Goal: Task Accomplishment & Management: Use online tool/utility

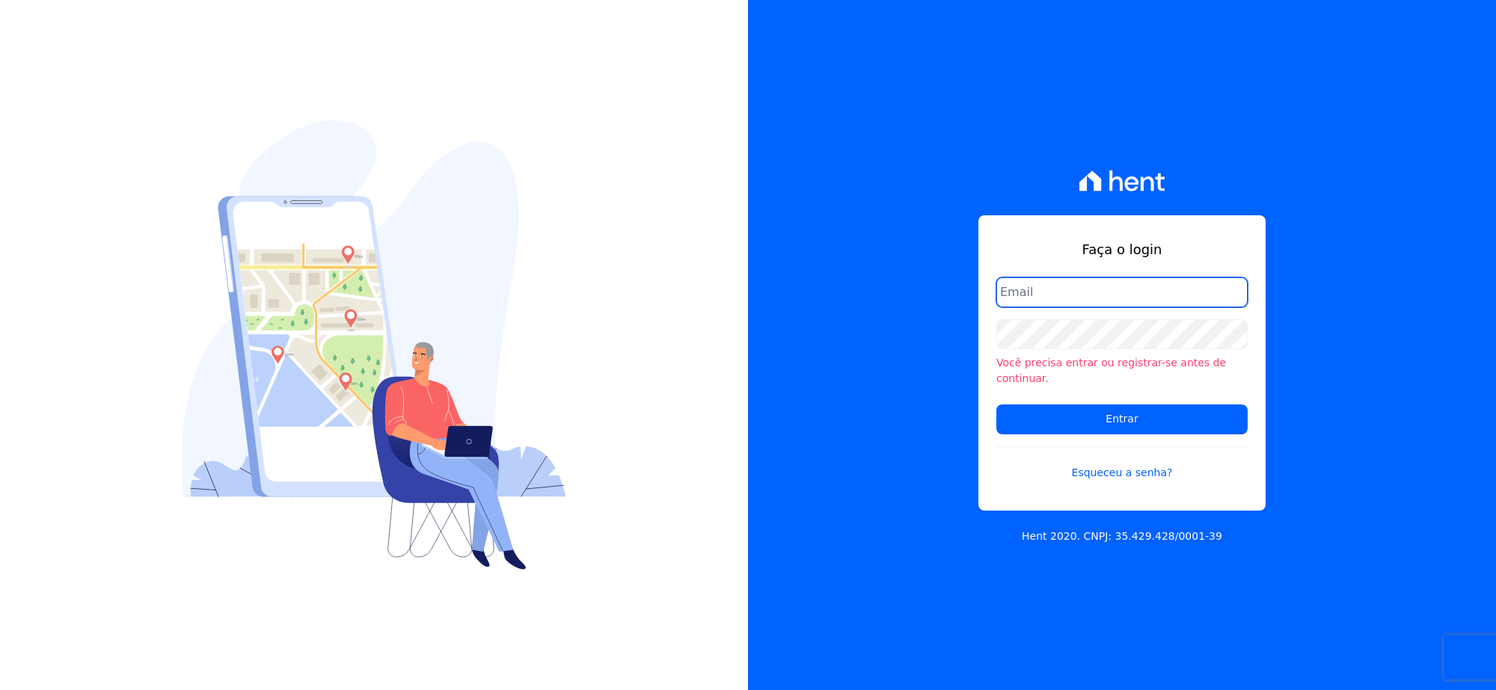
click at [1032, 304] on input "email" at bounding box center [1121, 292] width 251 height 30
type input "[EMAIL_ADDRESS][DOMAIN_NAME]"
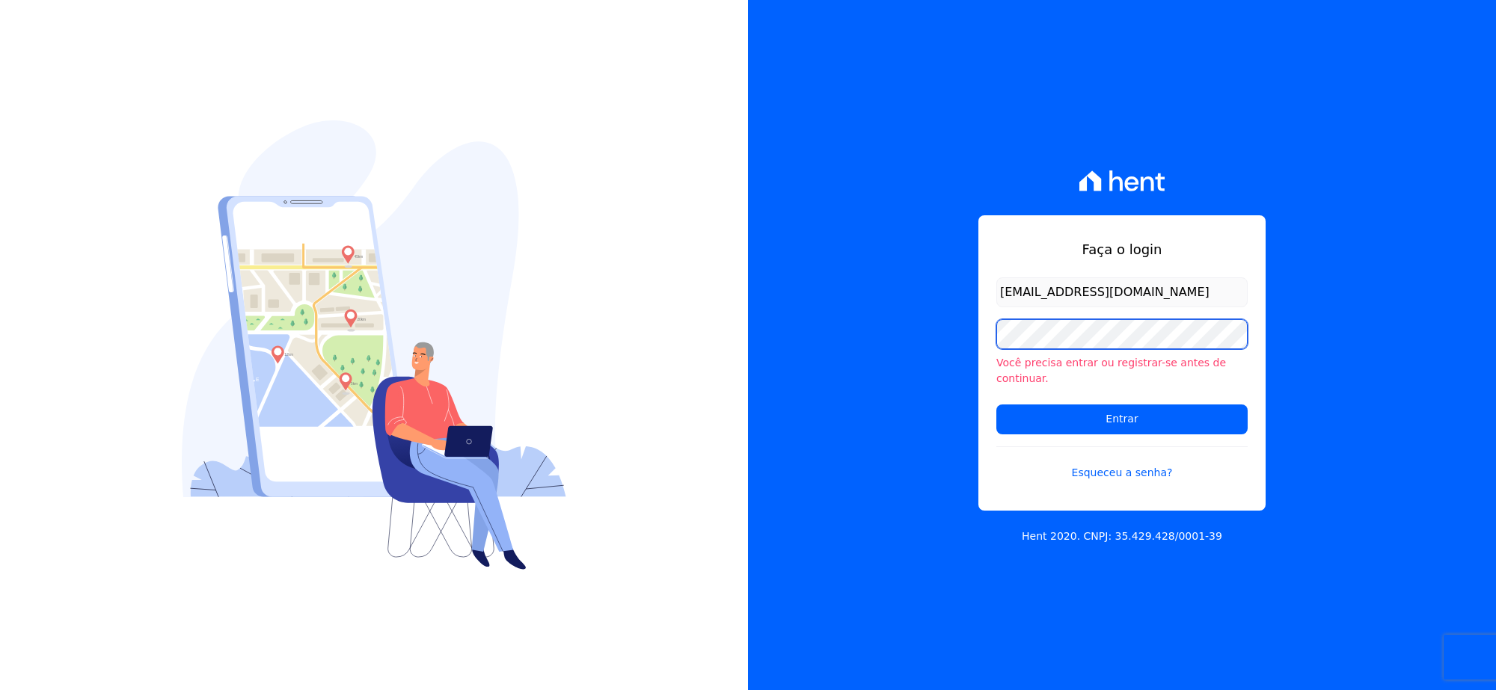
click at [652, 319] on div "Faça o login rh@cesariengenharia.com.br Você precisa entrar ou registrar-se ant…" at bounding box center [748, 345] width 1496 height 690
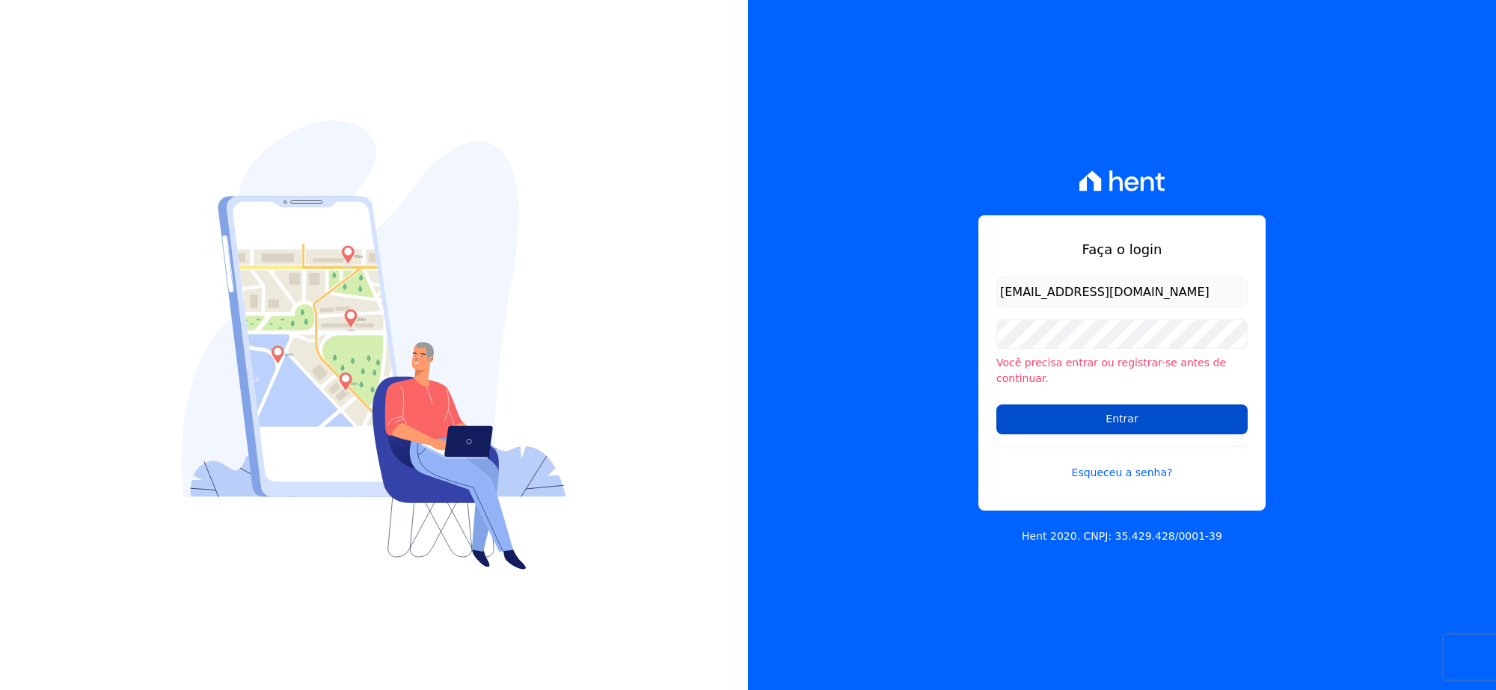
click at [1006, 405] on input "Entrar" at bounding box center [1121, 420] width 251 height 30
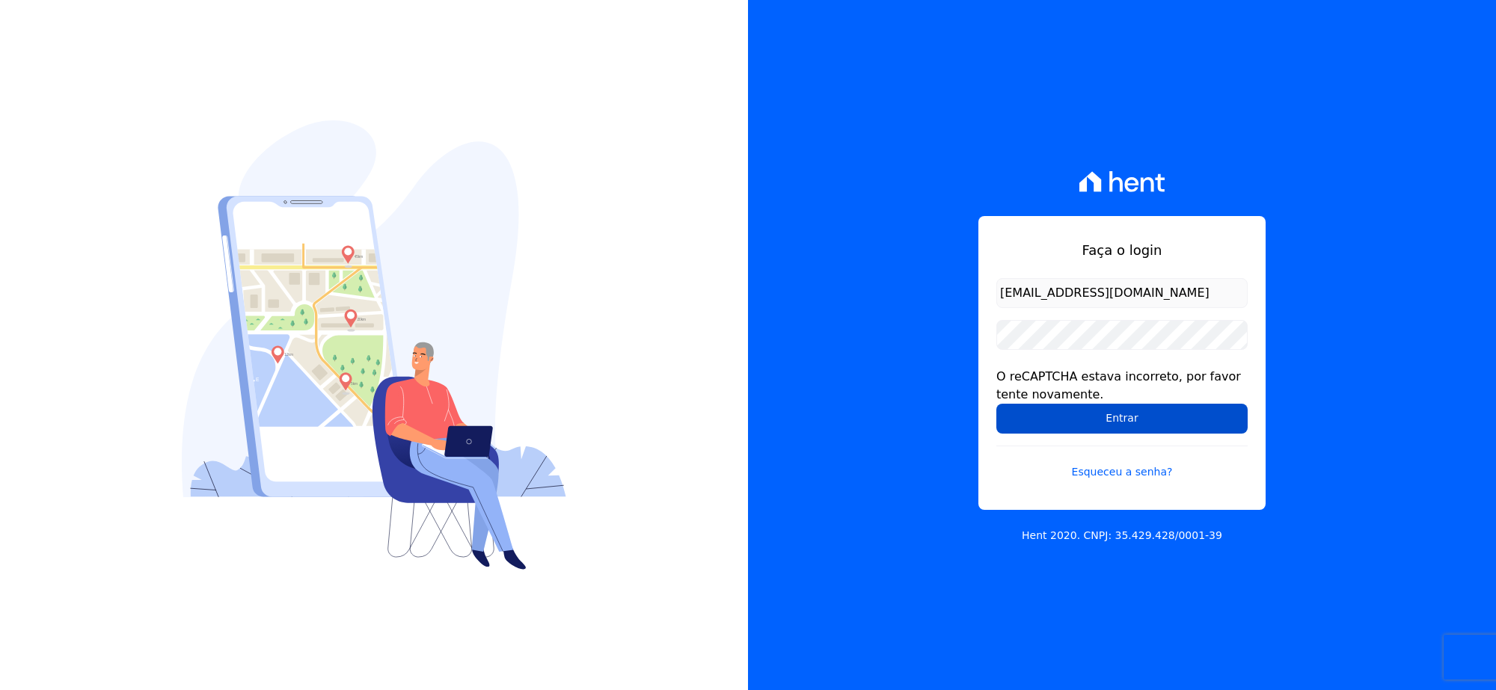
click at [1024, 431] on input "Entrar" at bounding box center [1121, 419] width 251 height 30
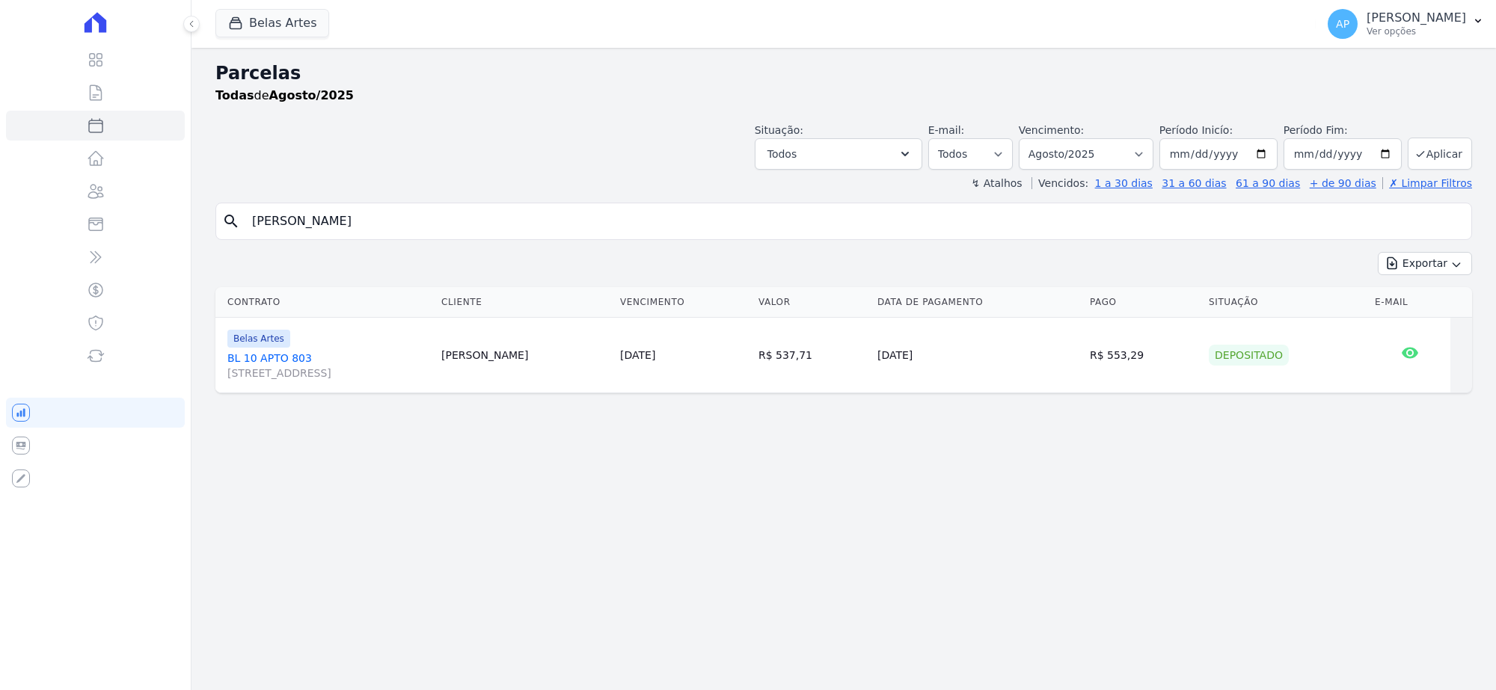
select select
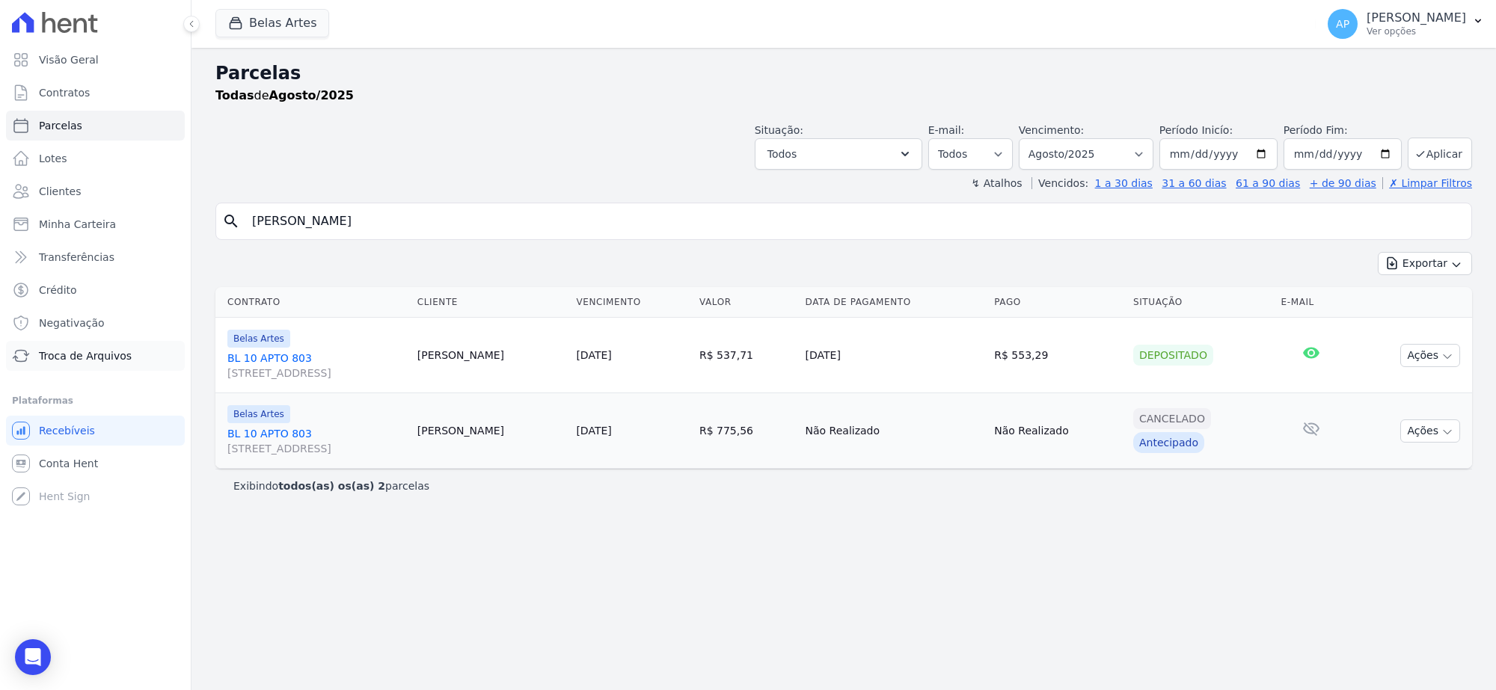
click at [57, 357] on span "Troca de Arquivos" at bounding box center [85, 355] width 93 height 15
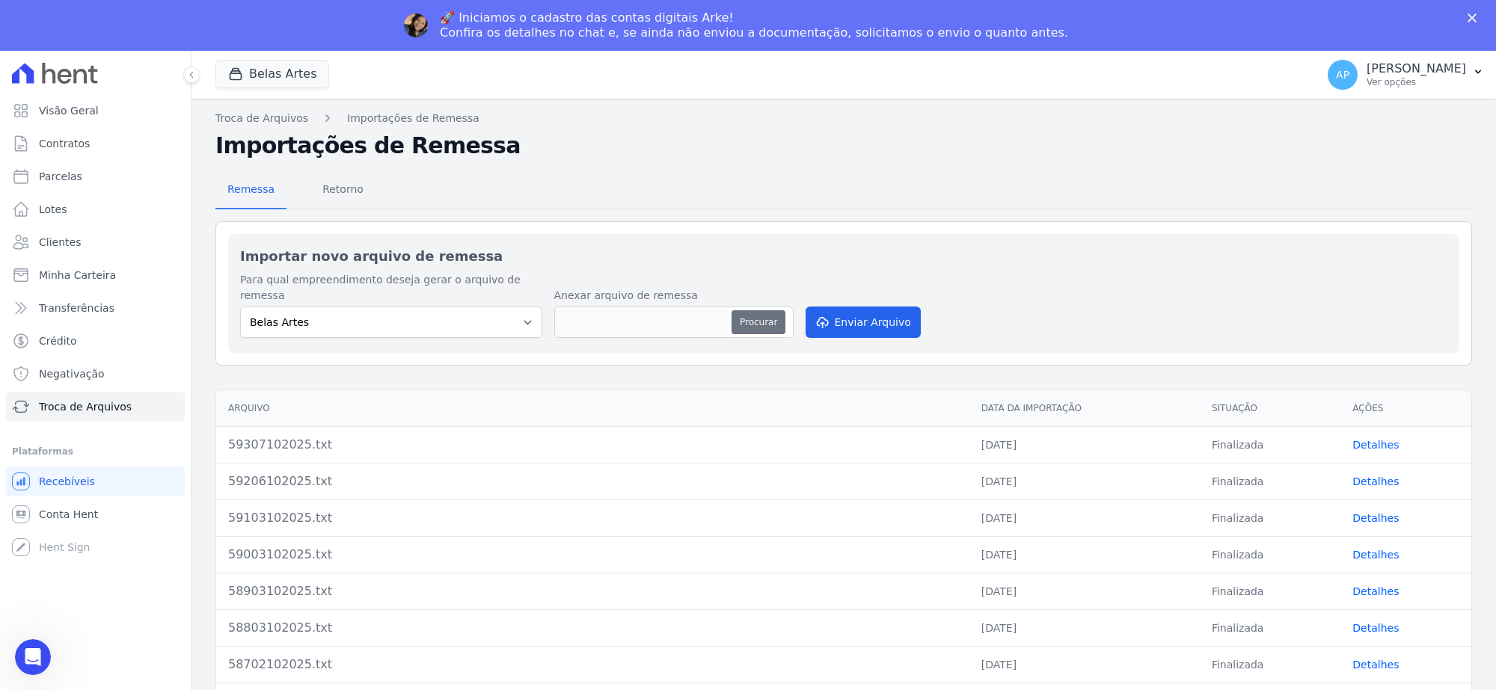
click at [744, 256] on h2 "Importar novo arquivo de remessa" at bounding box center [843, 256] width 1207 height 20
click at [749, 310] on button "Procurar" at bounding box center [758, 322] width 54 height 24
type input "59409102025.txt"
click at [823, 318] on icon "submit" at bounding box center [822, 324] width 10 height 12
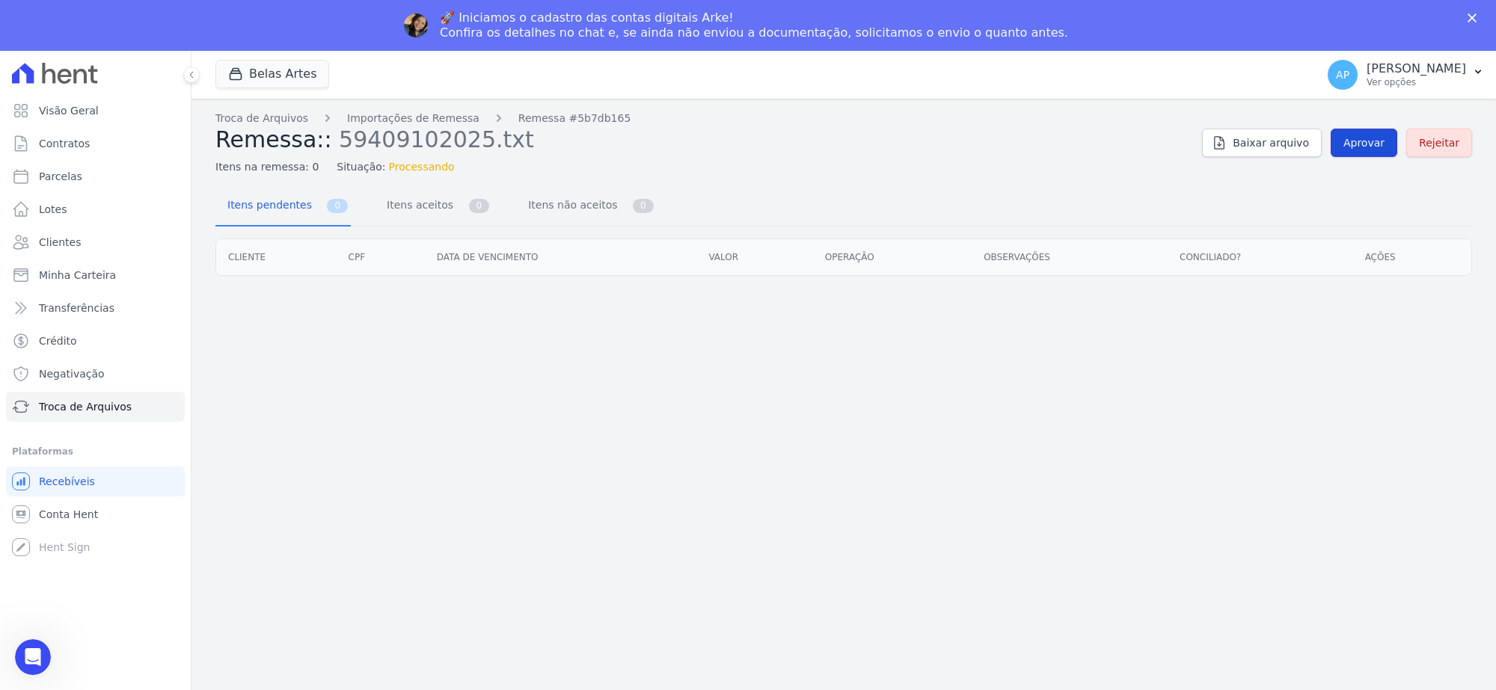
click at [1359, 141] on span "Aprovar" at bounding box center [1363, 142] width 41 height 15
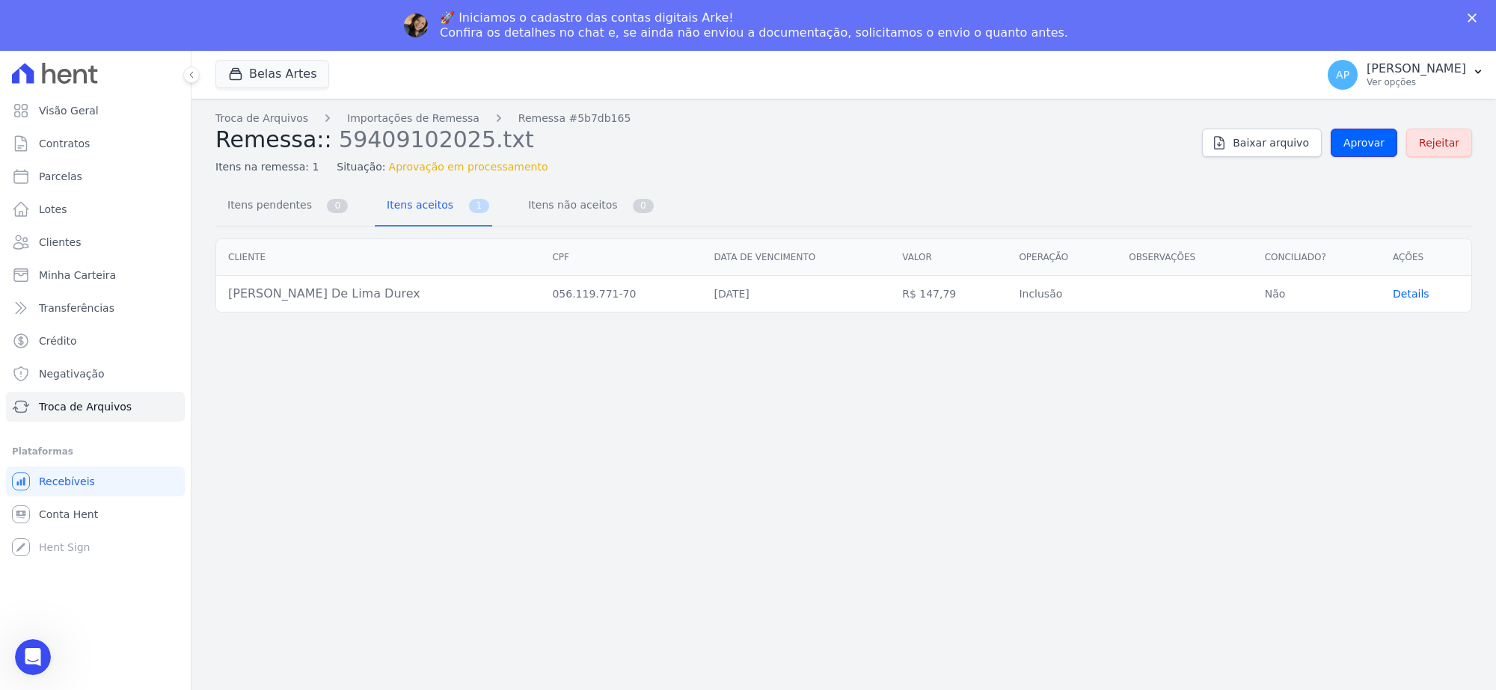
click at [1359, 141] on span "Aprovar" at bounding box center [1363, 142] width 41 height 15
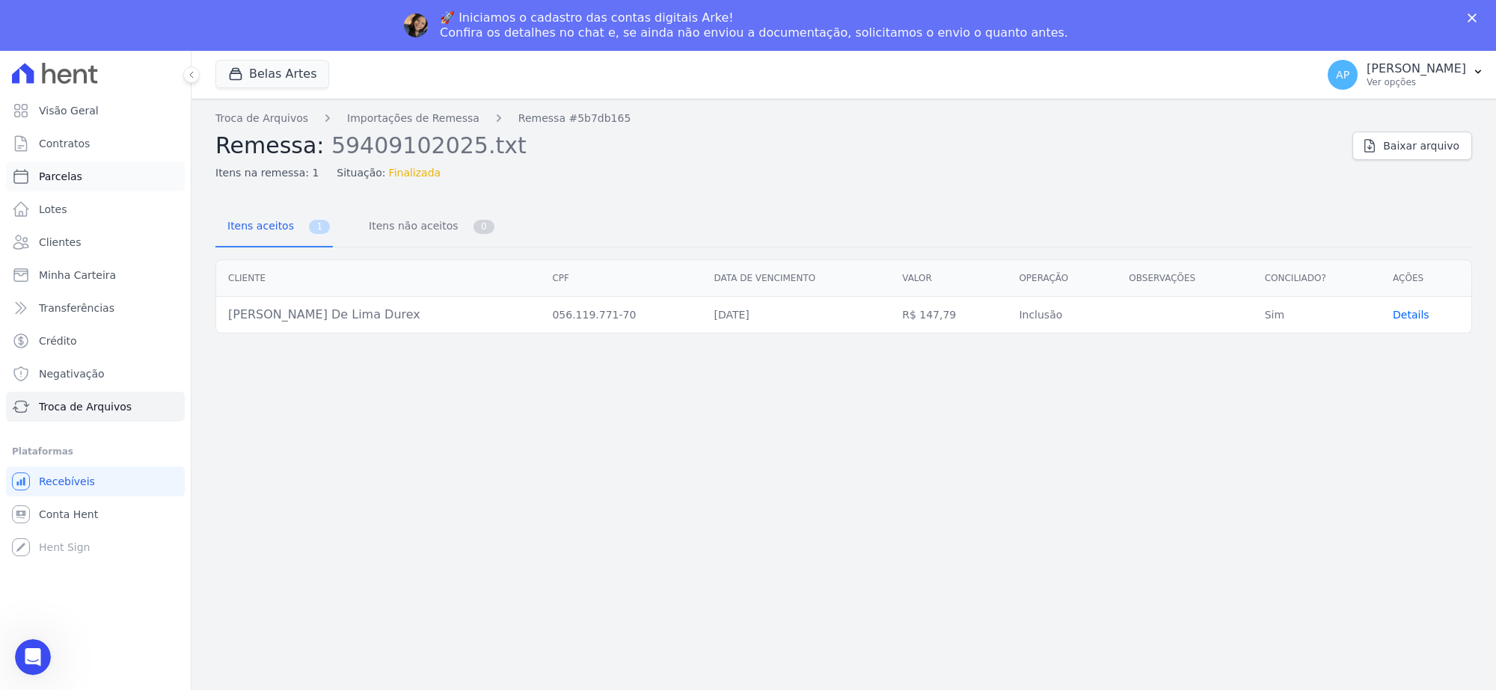
click at [73, 182] on span "Parcelas" at bounding box center [60, 176] width 43 height 15
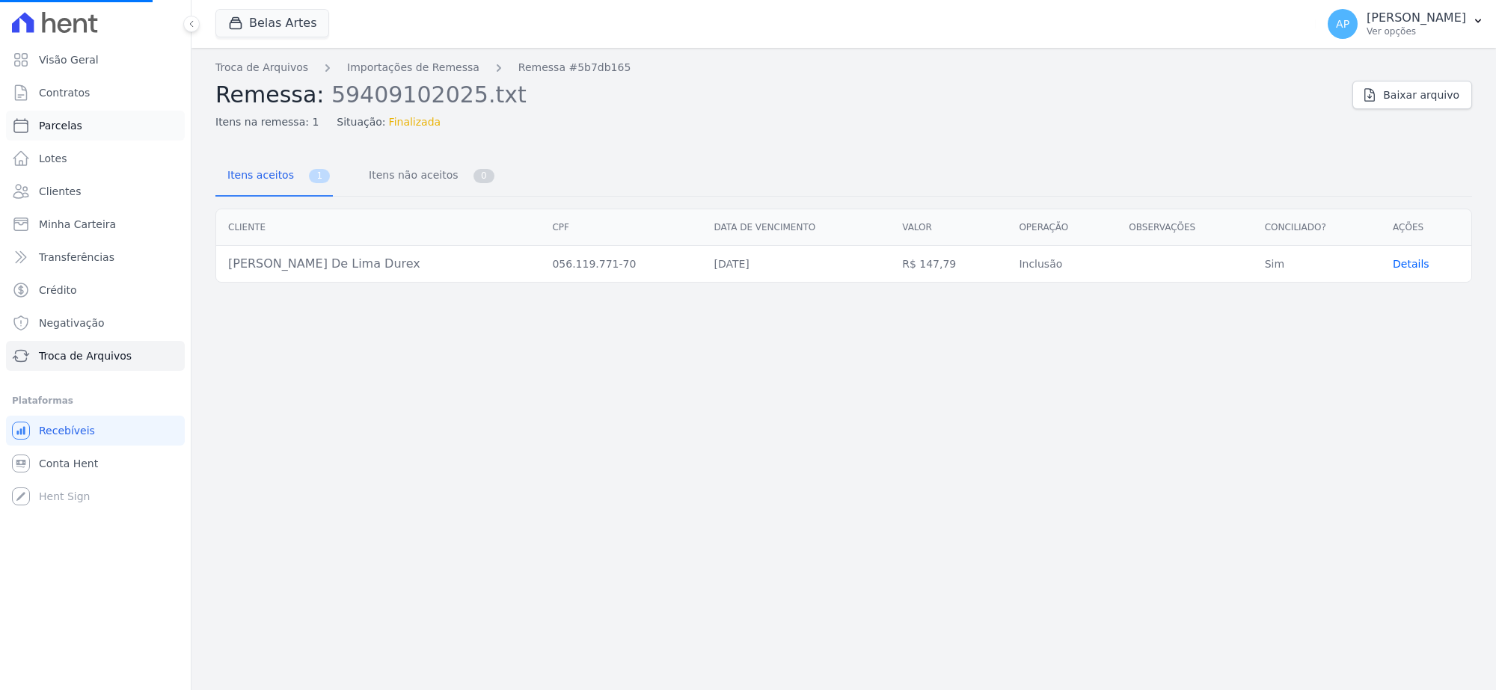
select select
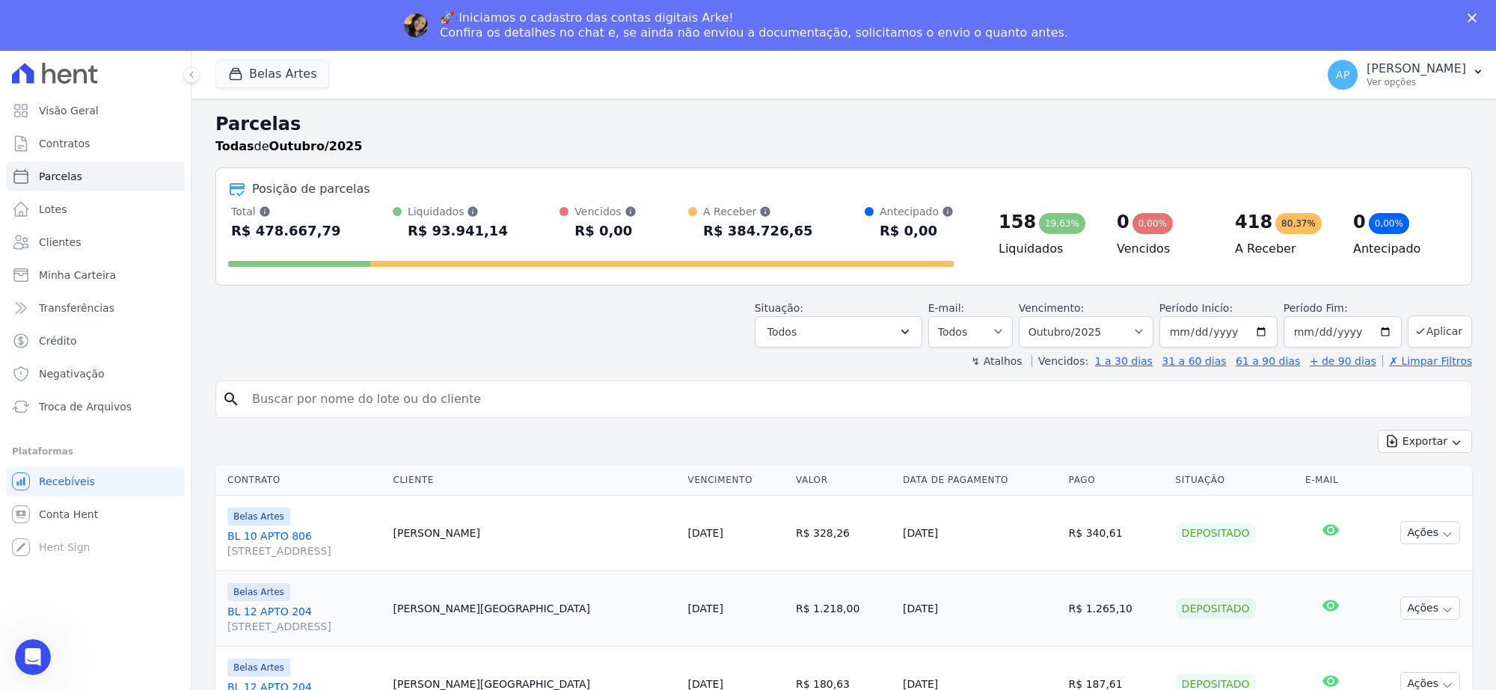
paste input "Thalita Morais de Lima Durex"
type input "Thalita Morais de Lima Durex"
select select
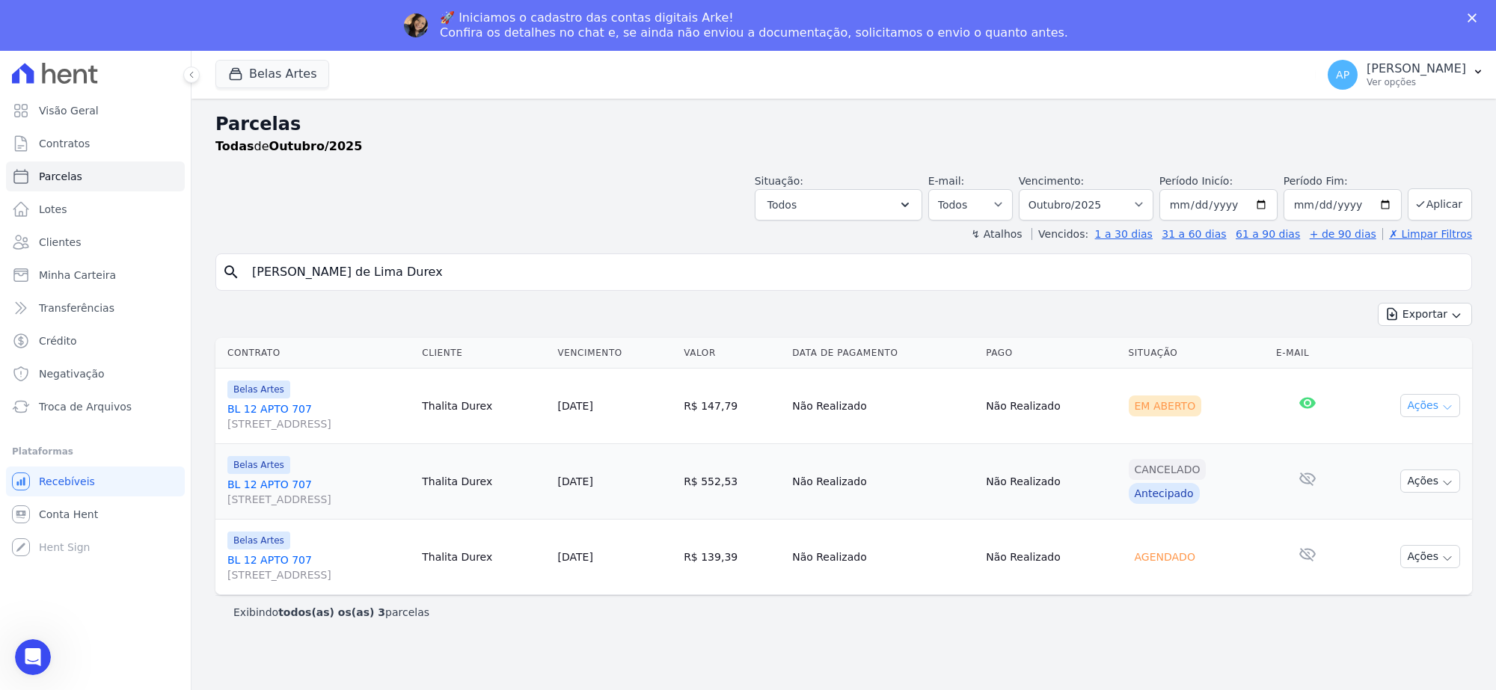
click at [1410, 405] on button "Ações" at bounding box center [1430, 405] width 60 height 23
click at [1402, 436] on link "Ver boleto" at bounding box center [1424, 440] width 144 height 28
click at [65, 409] on span "Troca de Arquivos" at bounding box center [85, 406] width 93 height 15
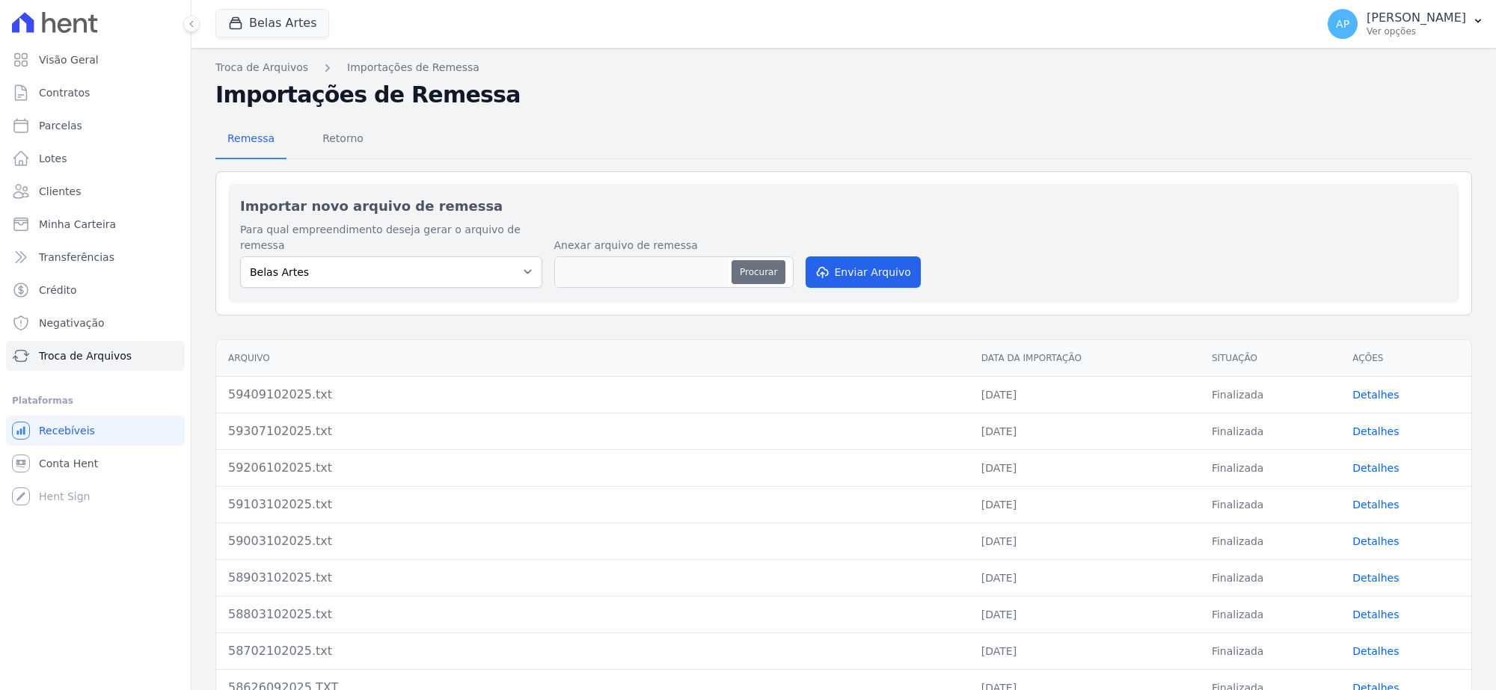
click at [737, 260] on button "Procurar" at bounding box center [758, 272] width 54 height 24
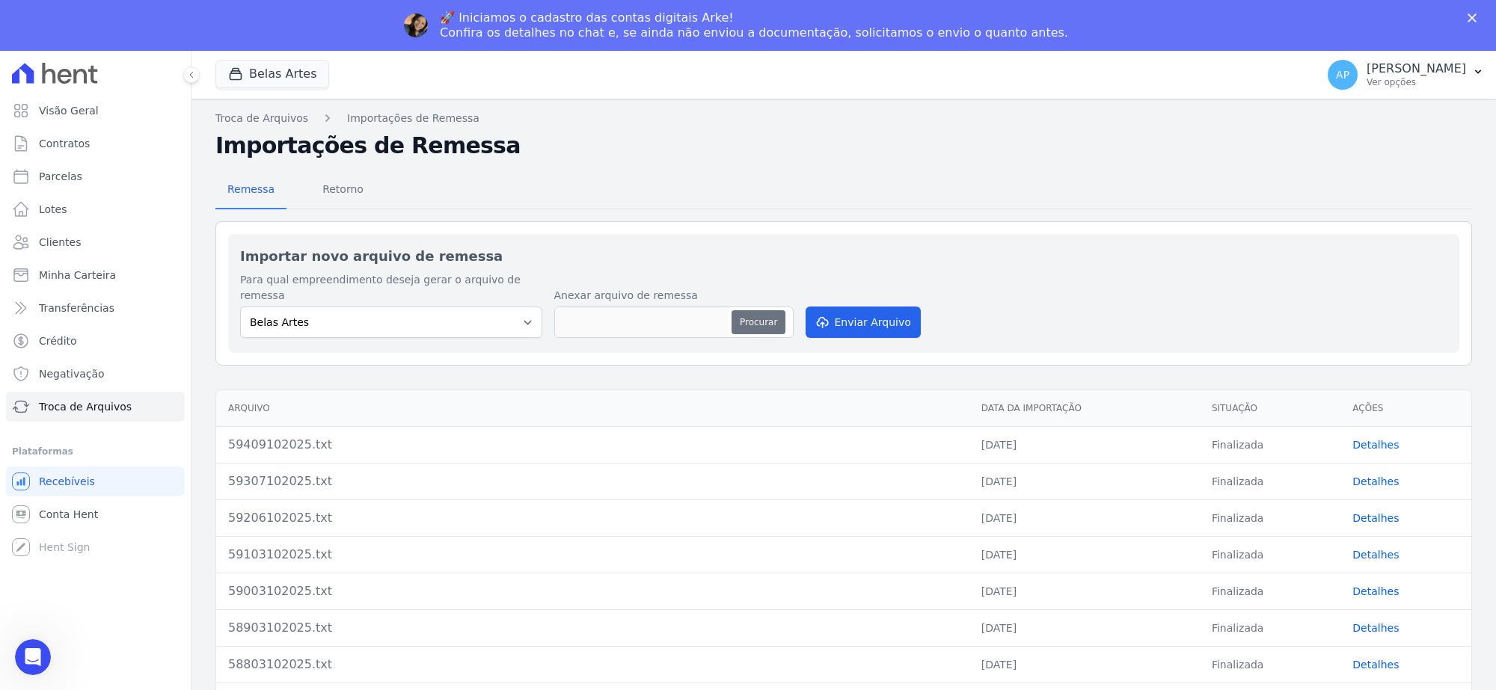
type input "59509102025.txt"
click at [865, 315] on button "Enviar Arquivo" at bounding box center [862, 322] width 115 height 31
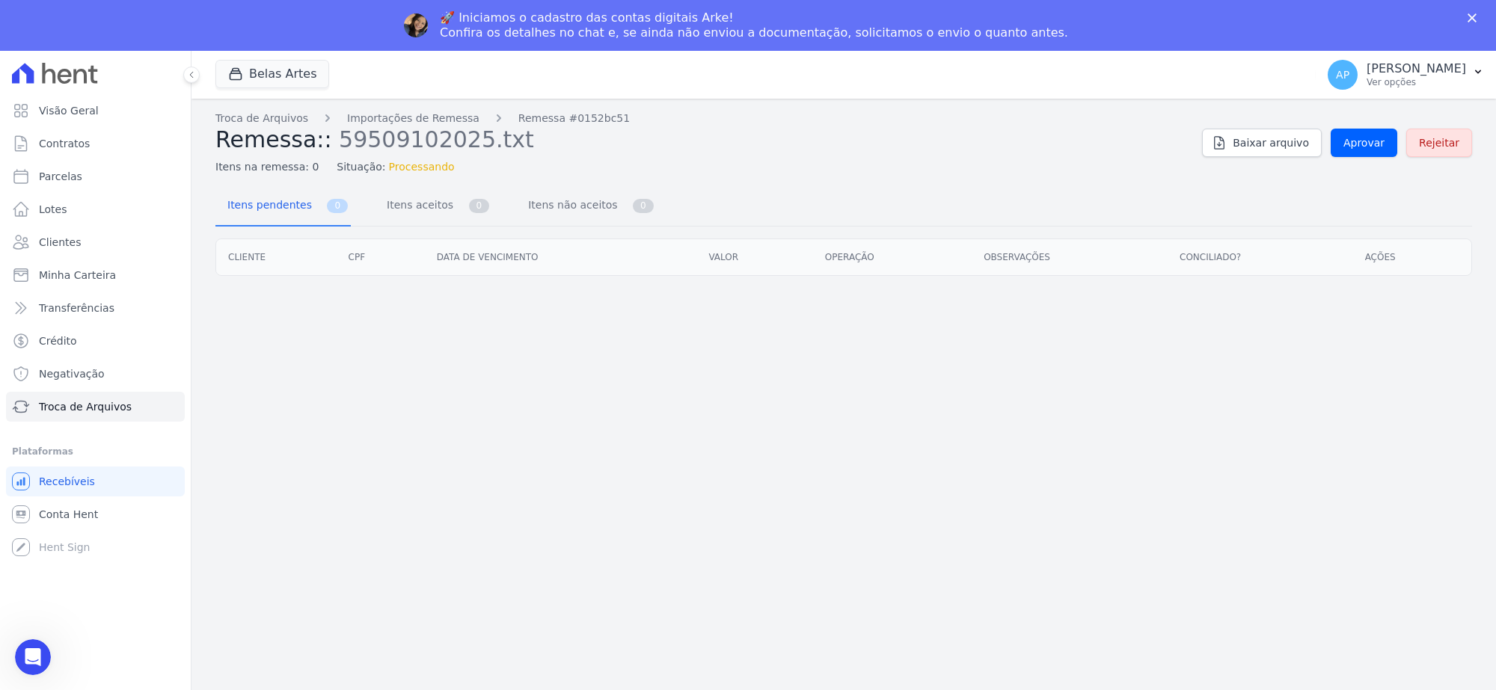
click at [1356, 101] on div "Troca de Arquivos Importações de Remessa Remessa #0152bc51 Remessa:: 5950910202…" at bounding box center [843, 420] width 1304 height 642
click at [1365, 139] on span "Aprovar" at bounding box center [1363, 142] width 41 height 15
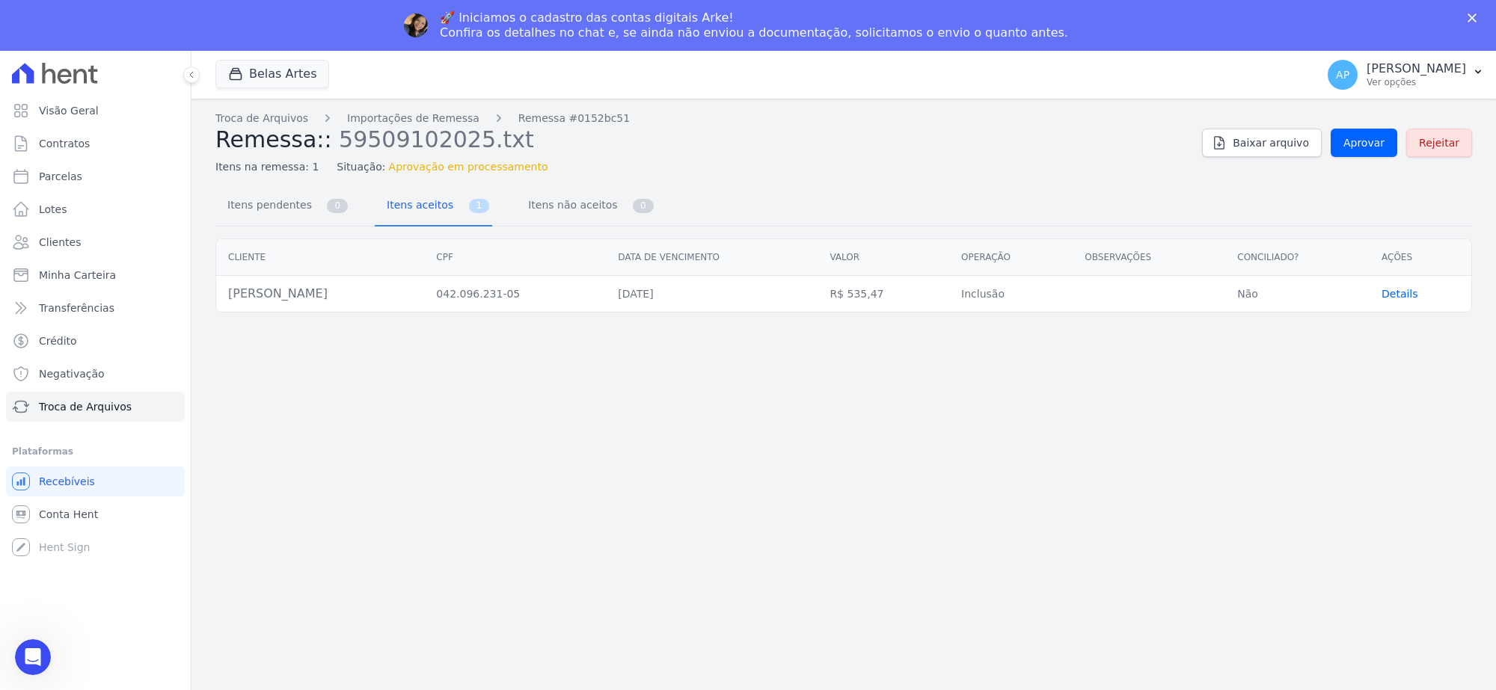
click at [1365, 103] on div "Troca de Arquivos Importações de Remessa Remessa #0152bc51 Remessa:: 5950910202…" at bounding box center [843, 420] width 1304 height 642
click at [1362, 144] on span "Aprovar" at bounding box center [1363, 142] width 41 height 15
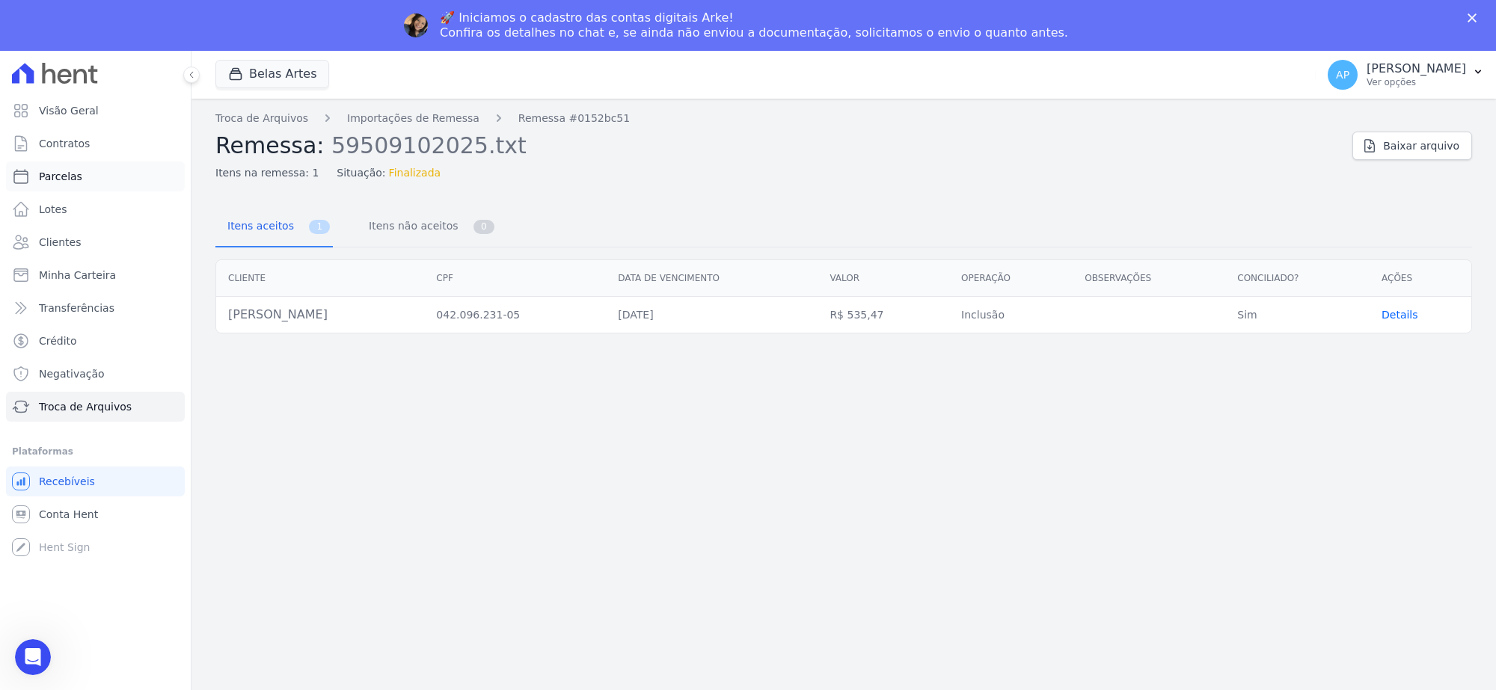
click at [80, 185] on link "Parcelas" at bounding box center [95, 177] width 179 height 30
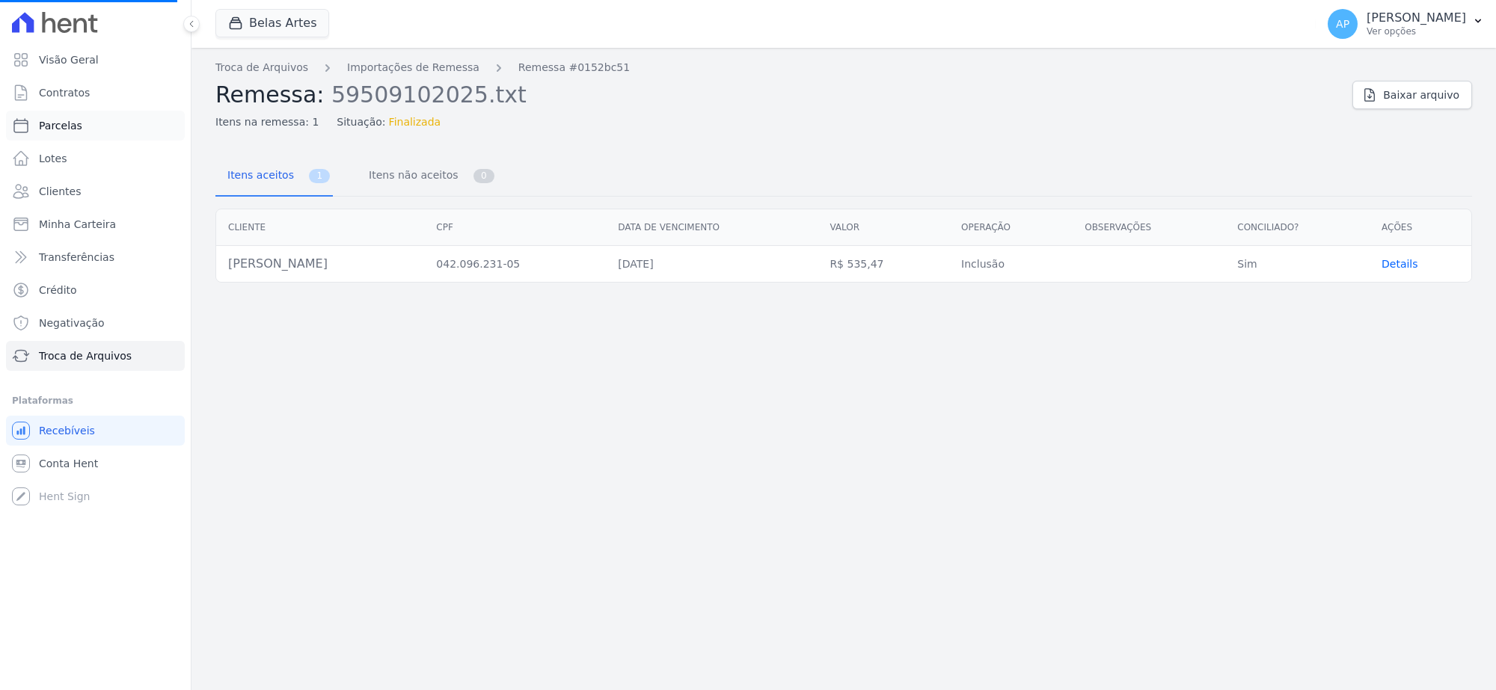
click at [90, 129] on link "Parcelas" at bounding box center [95, 126] width 179 height 30
select select
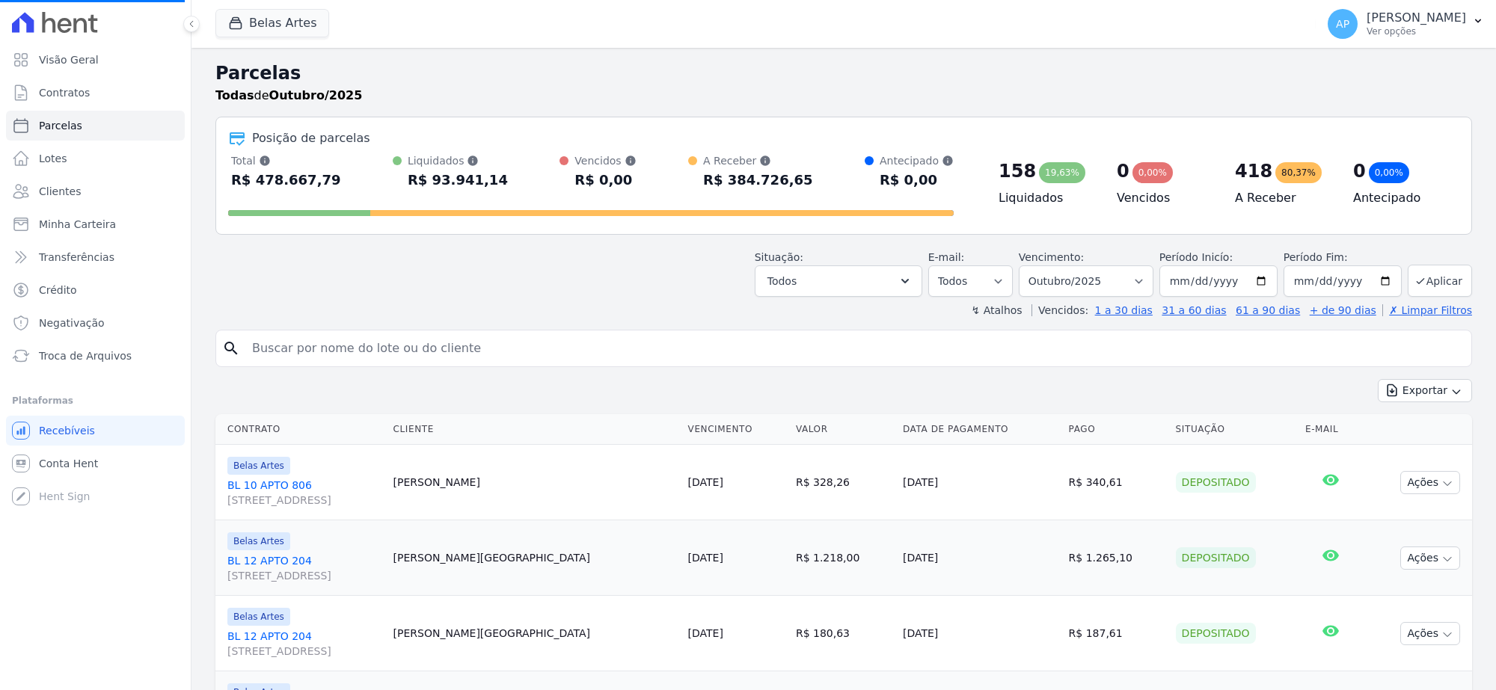
select select
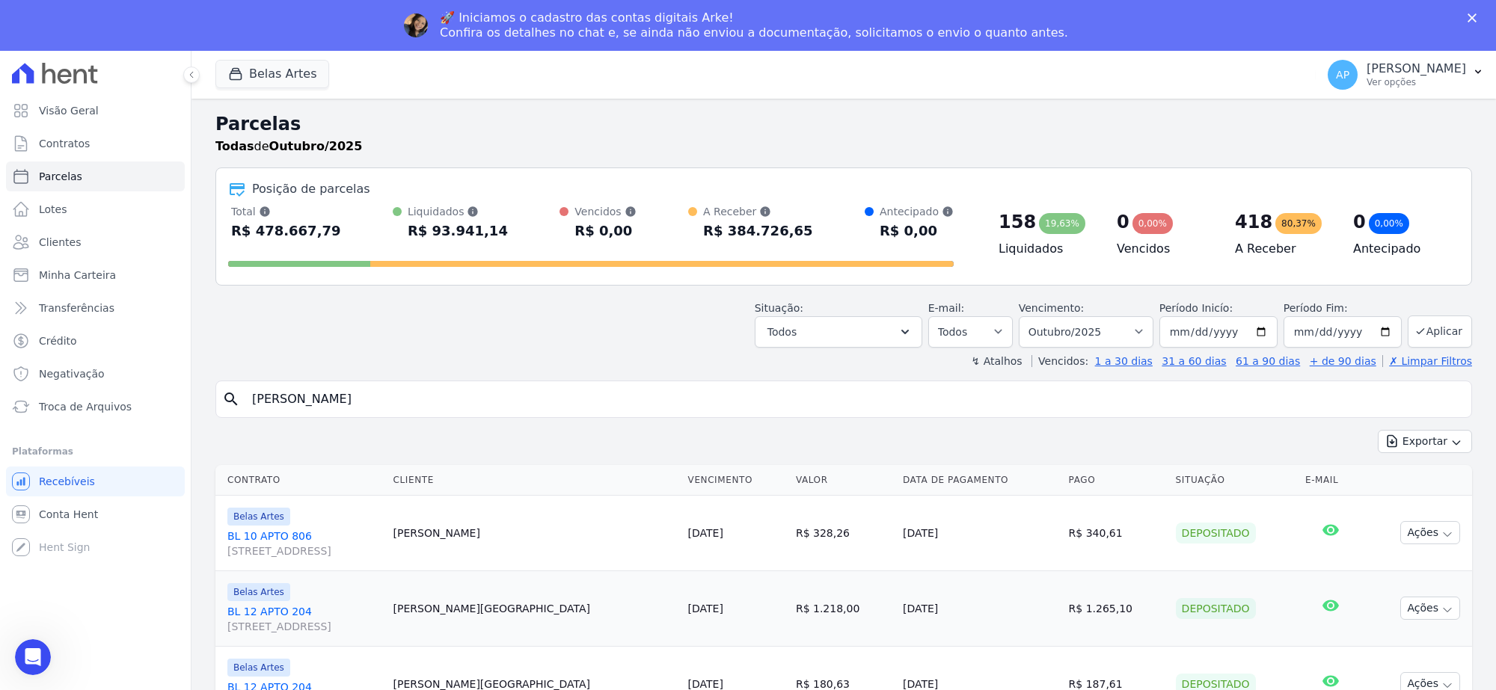
type input "JESSICA FABIANA BRAGA"
select select
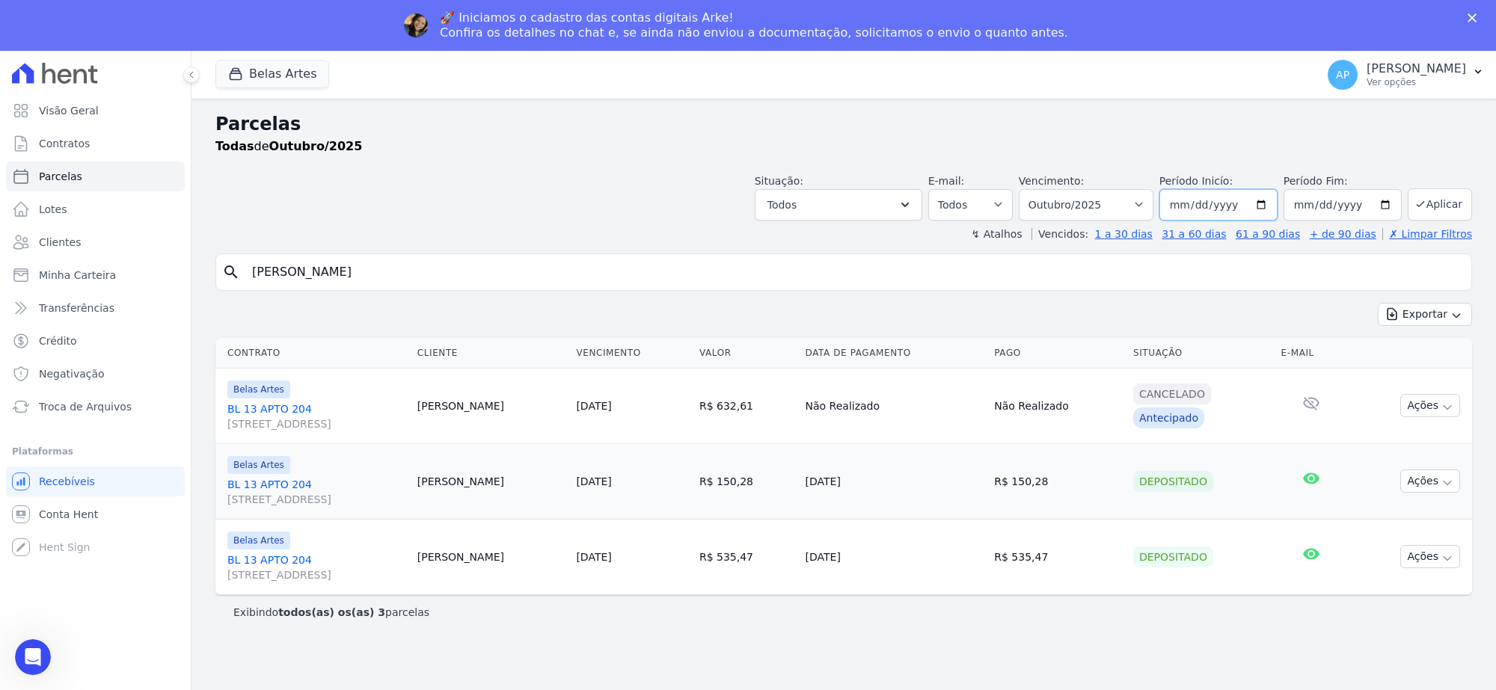
click at [1226, 206] on input "2025-10-01" at bounding box center [1218, 204] width 118 height 31
click at [1143, 208] on select "Filtrar por período ──────── Todos os meses Setembro/2022 Outubro/2022 Novembro…" at bounding box center [1085, 204] width 135 height 31
select select "11/2025"
click at [1037, 189] on select "Filtrar por período ──────── Todos os meses Setembro/2022 Outubro/2022 Novembro…" at bounding box center [1085, 204] width 135 height 31
